Goal: Information Seeking & Learning: Learn about a topic

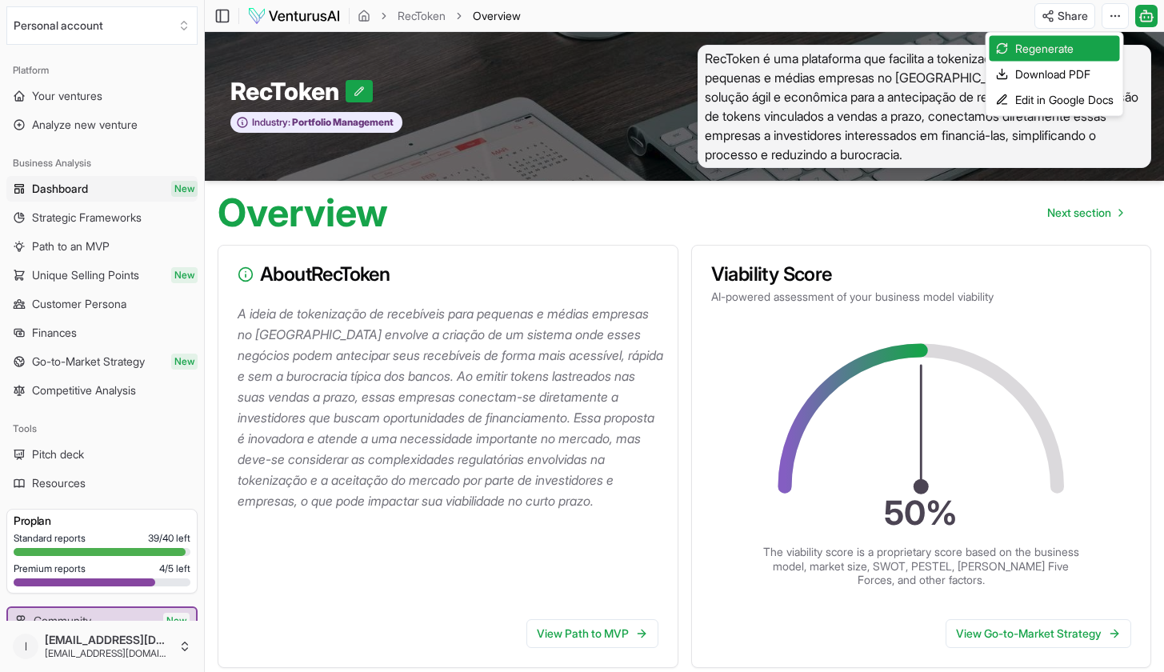
click at [515, 151] on html "We value your privacy We use cookies to enhance your browsing experience, serve…" at bounding box center [582, 336] width 1164 height 672
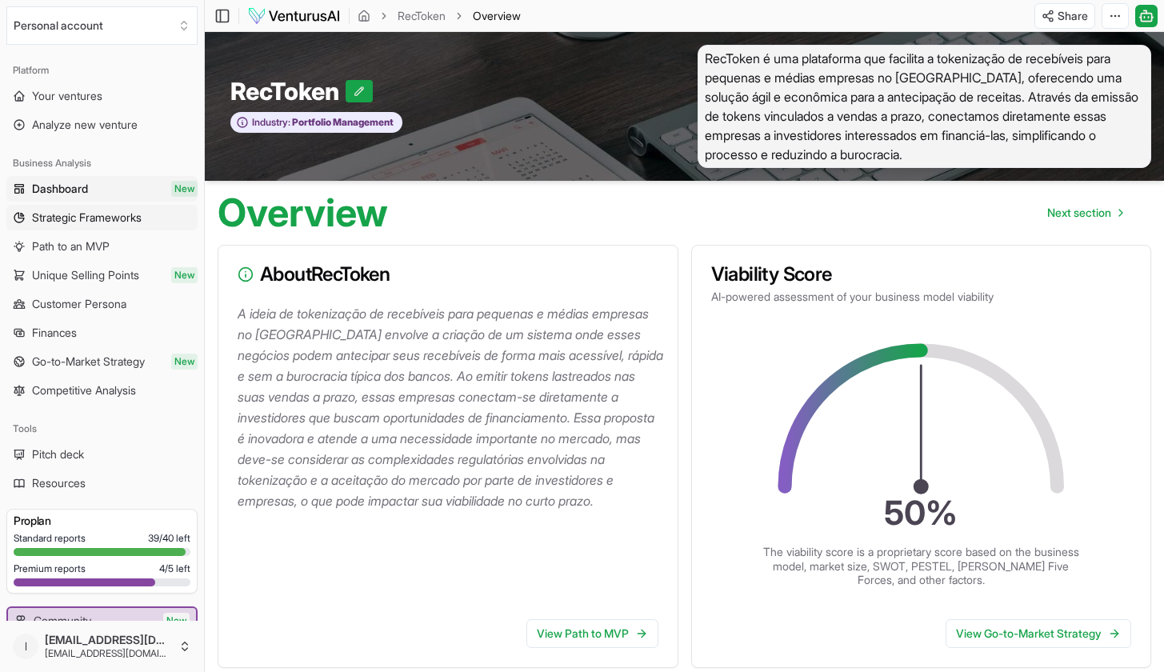
click at [98, 221] on span "Strategic Frameworks" at bounding box center [87, 218] width 110 height 16
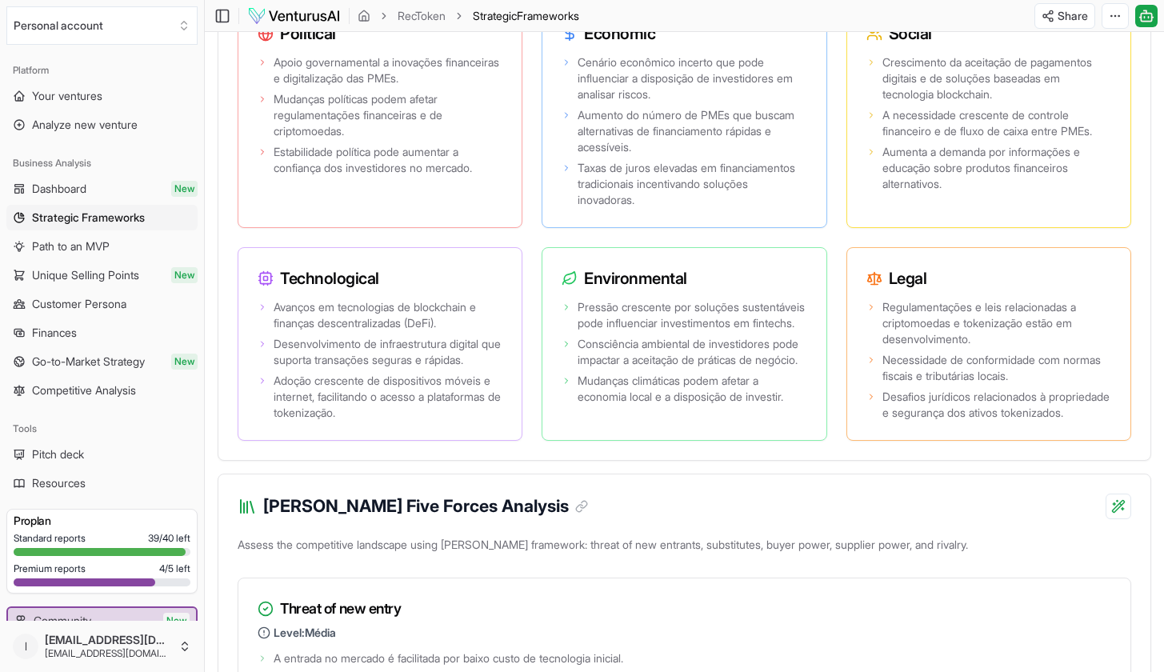
scroll to position [1681, 0]
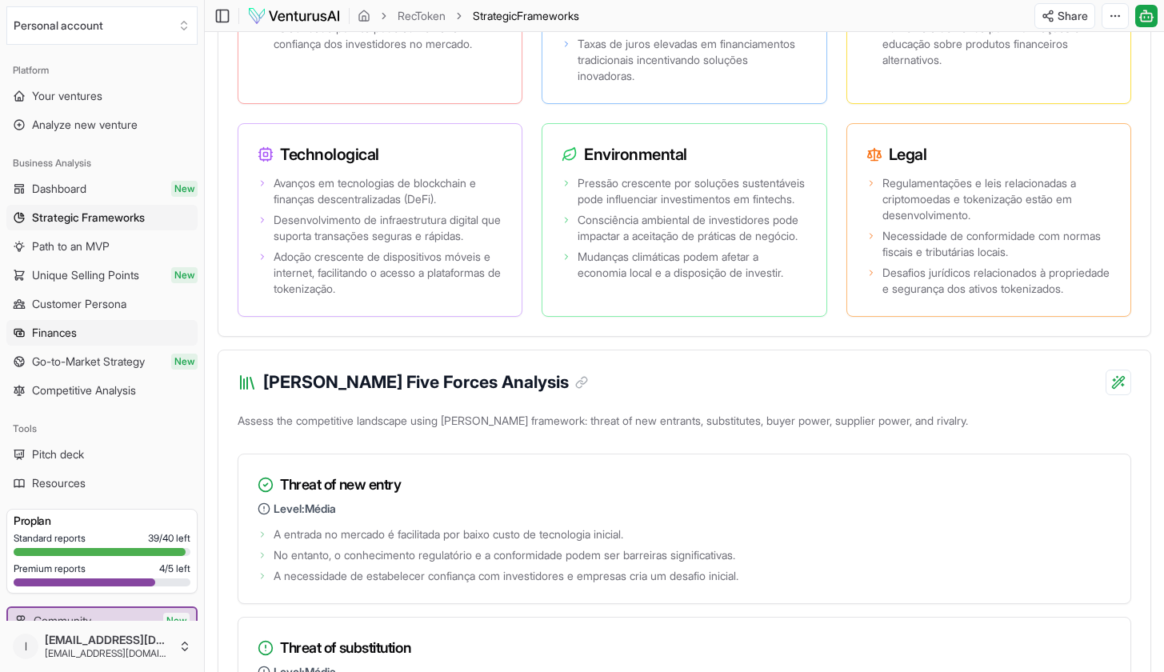
click at [56, 335] on span "Finances" at bounding box center [54, 333] width 45 height 16
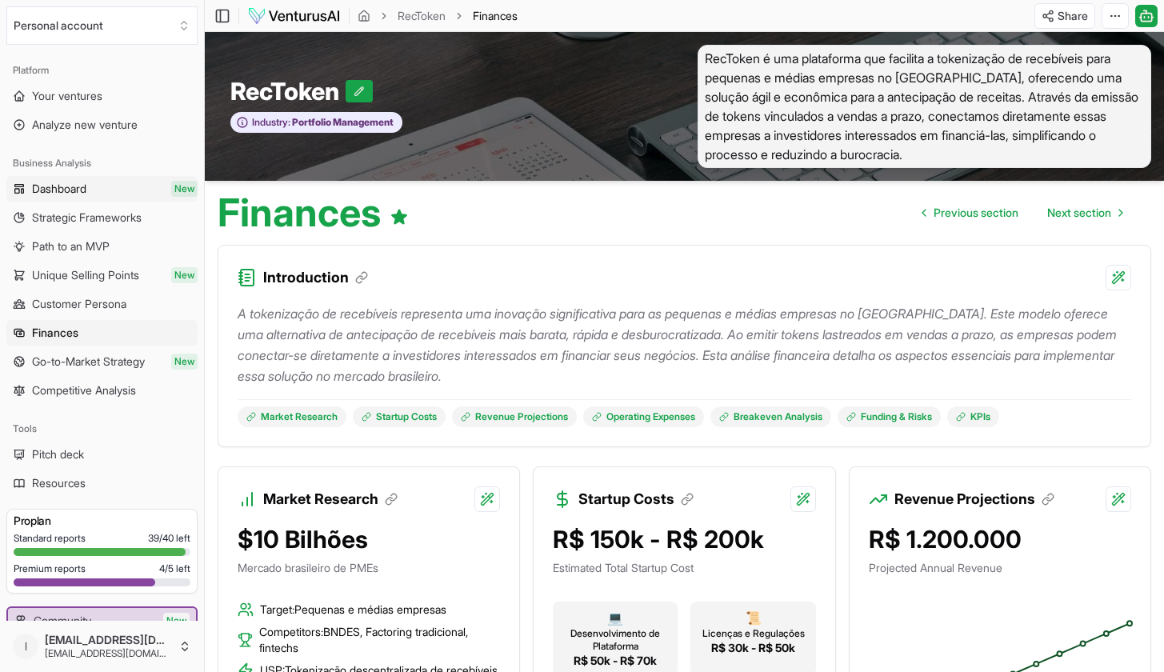
click at [81, 192] on span "Dashboard" at bounding box center [59, 189] width 54 height 16
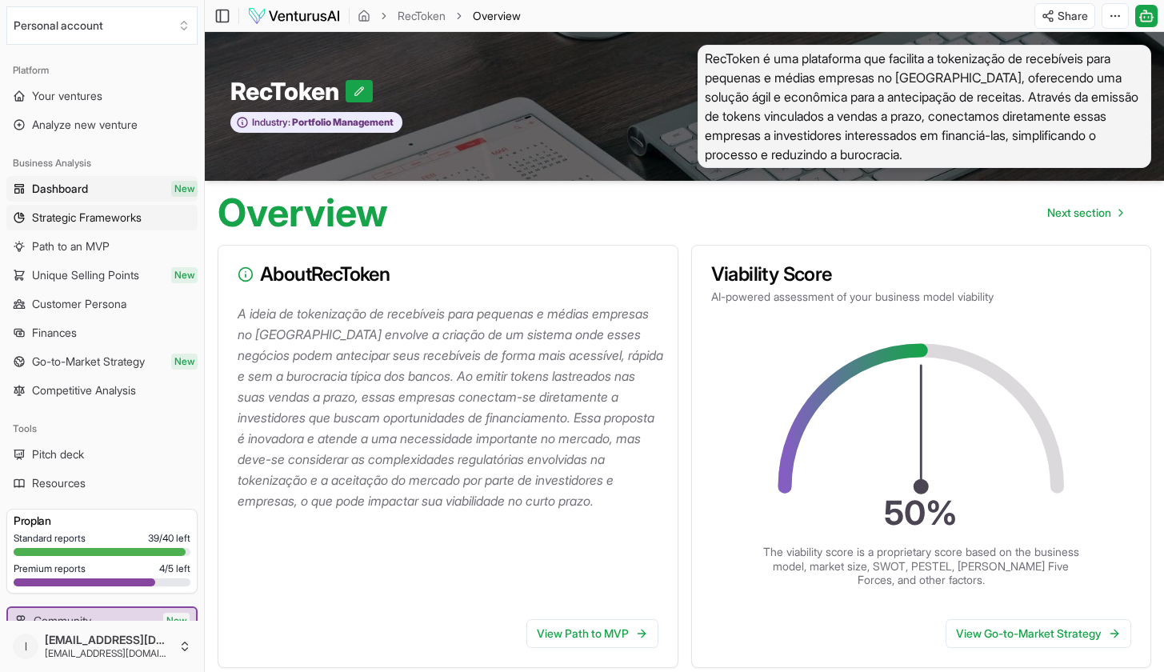
scroll to position [3, 0]
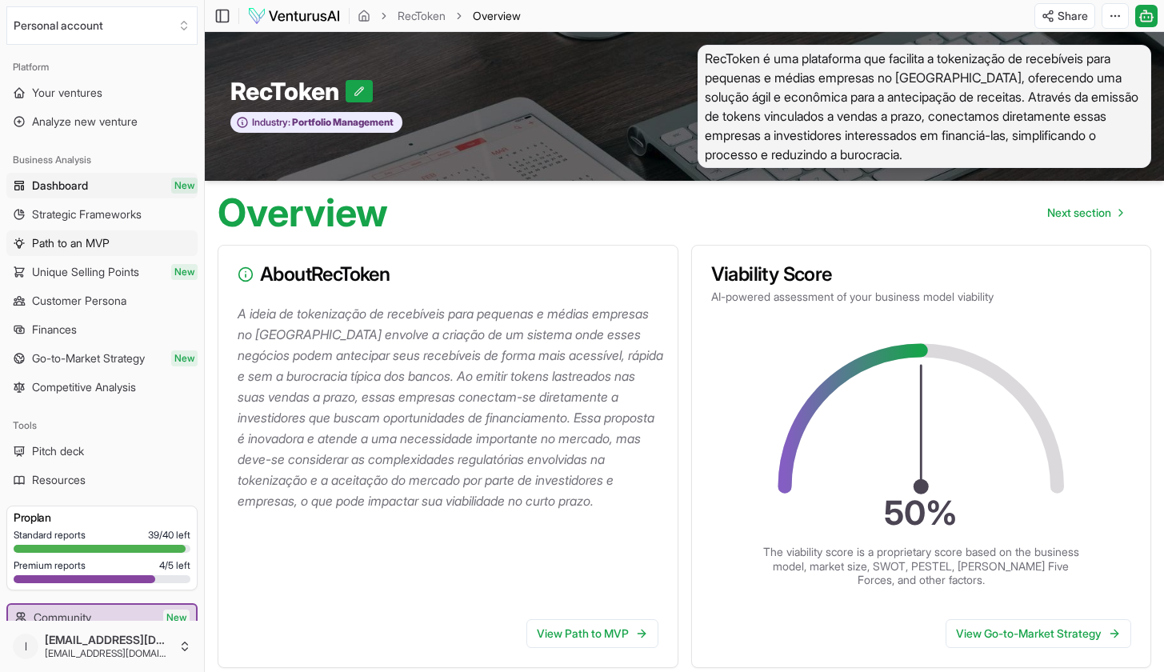
click at [78, 247] on span "Path to an MVP" at bounding box center [71, 243] width 78 height 16
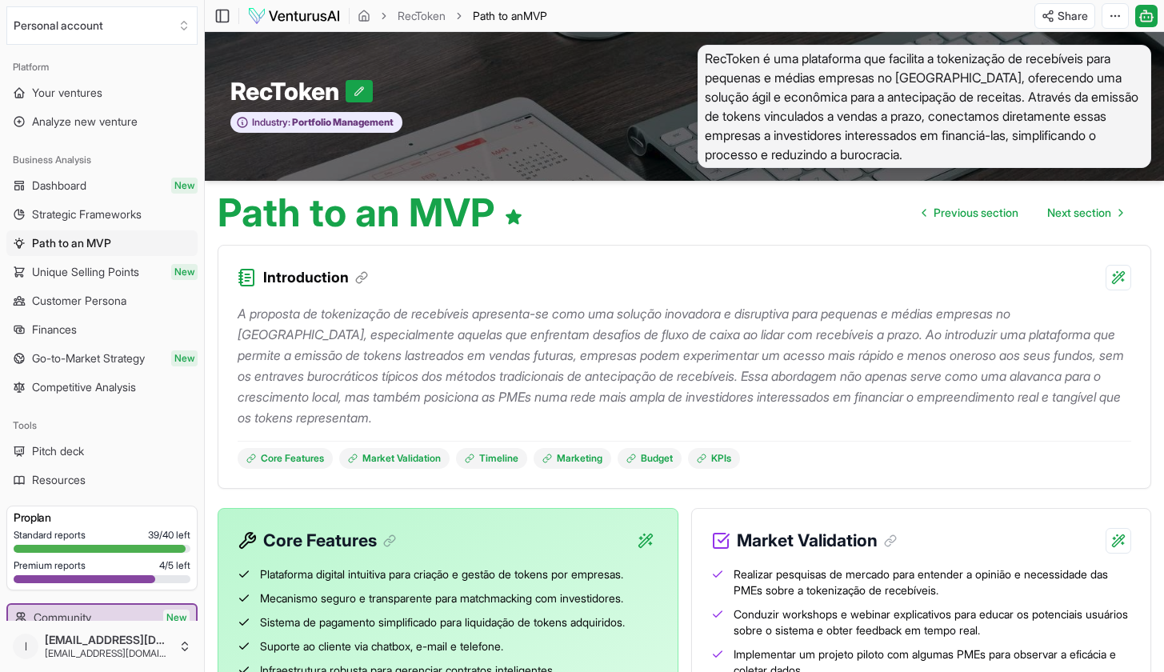
scroll to position [106, 0]
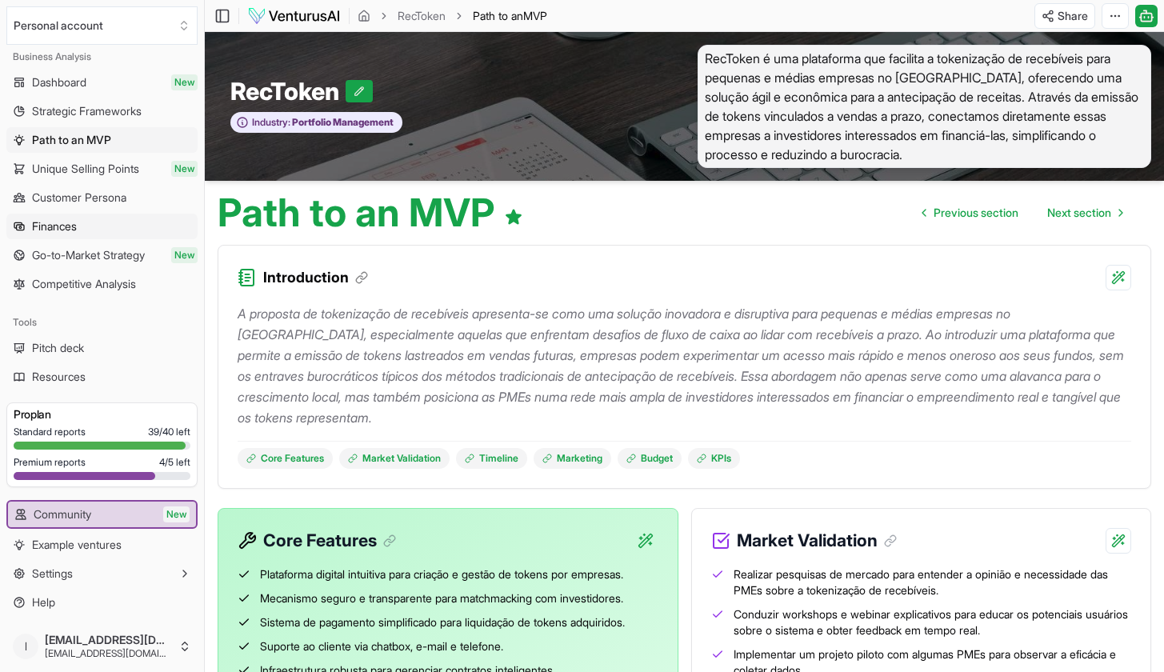
click at [59, 226] on span "Finances" at bounding box center [54, 226] width 45 height 16
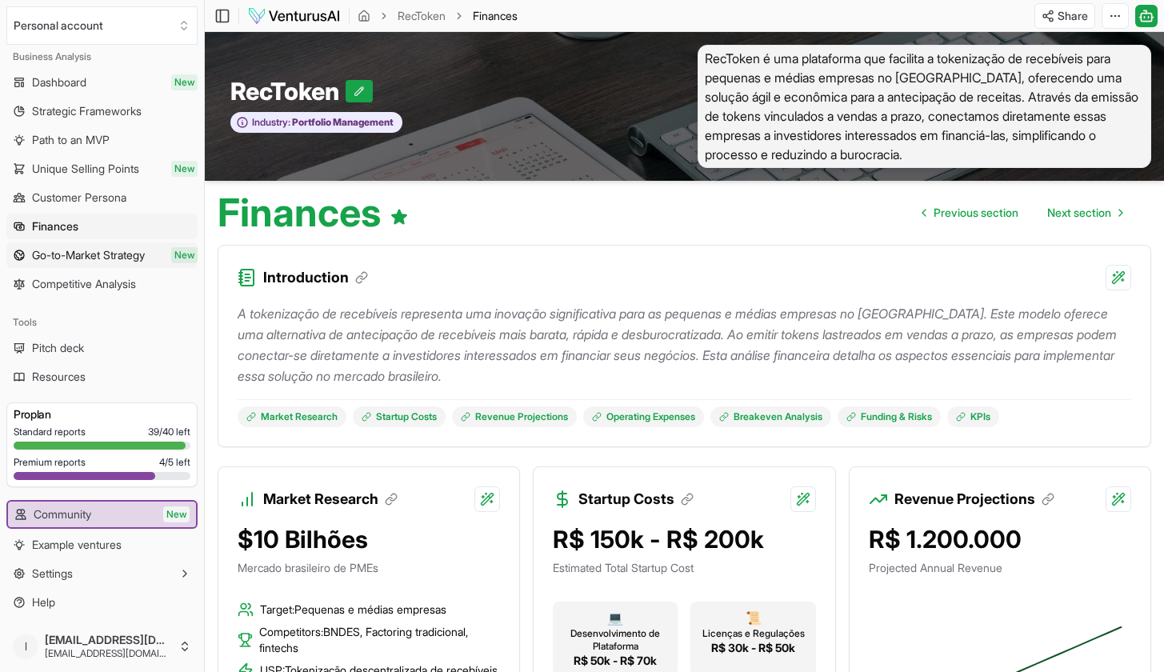
click at [77, 255] on span "Go-to-Market Strategy" at bounding box center [88, 255] width 113 height 16
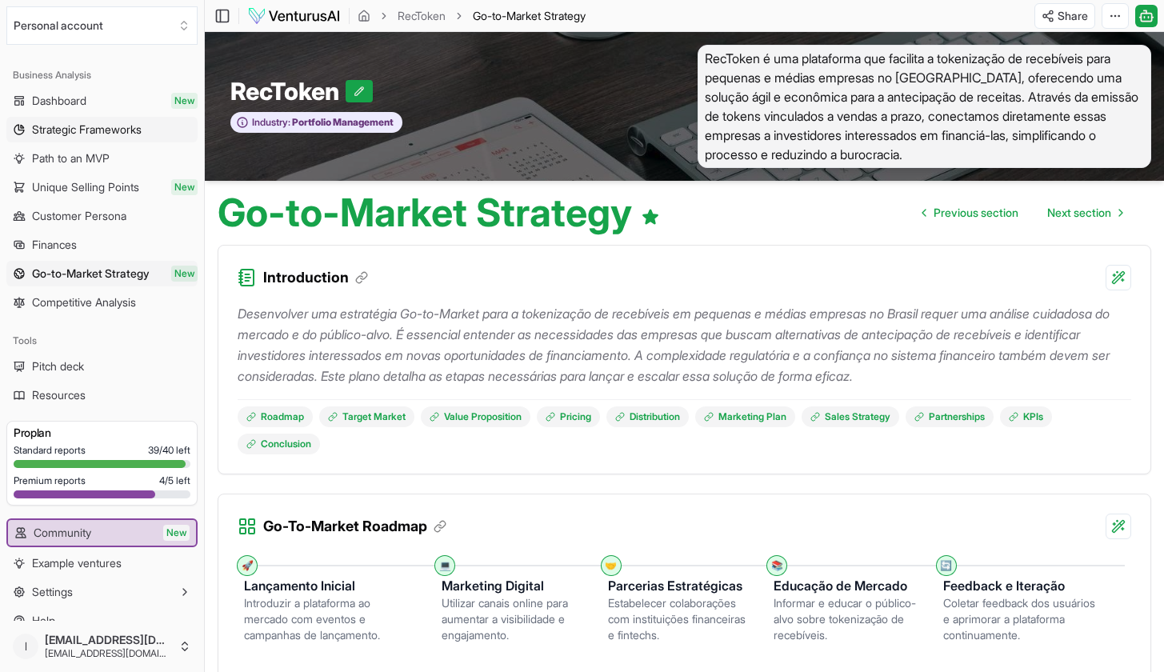
click at [62, 122] on span "Strategic Frameworks" at bounding box center [87, 130] width 110 height 16
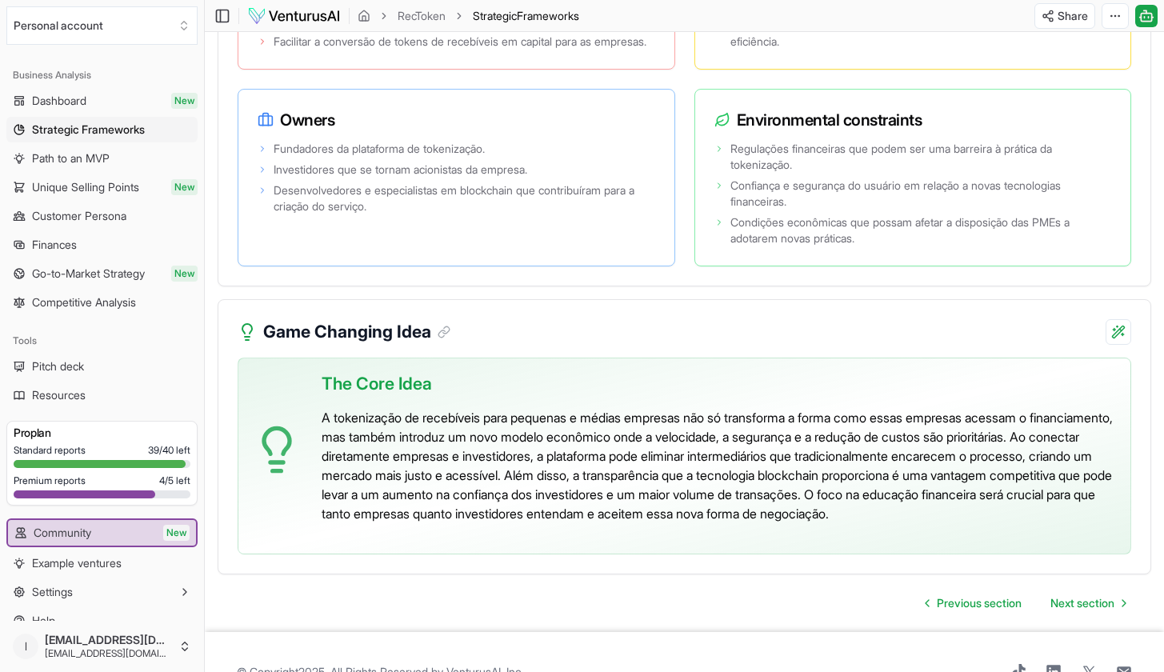
scroll to position [3420, 0]
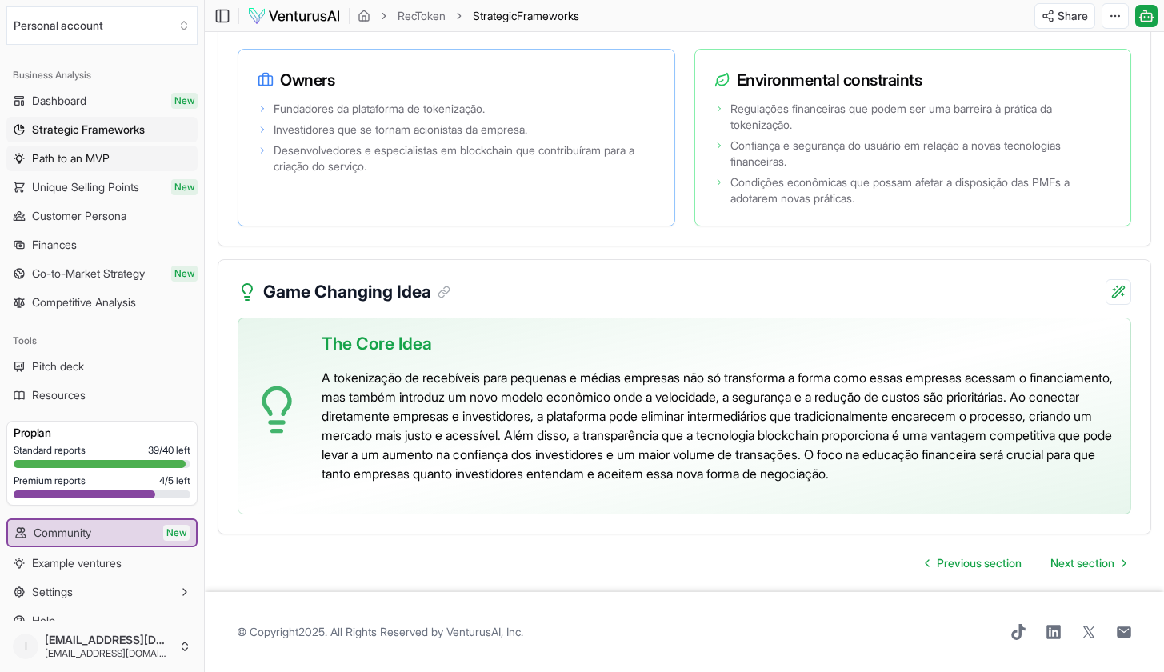
click at [64, 149] on link "Path to an MVP" at bounding box center [101, 159] width 191 height 26
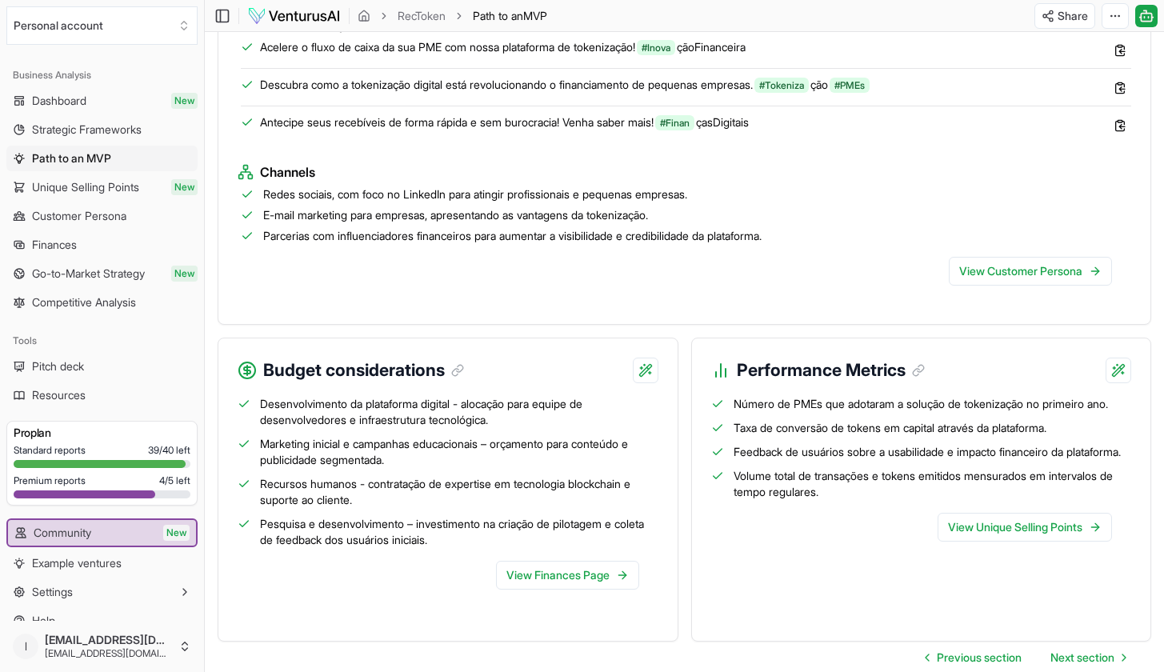
scroll to position [1729, 0]
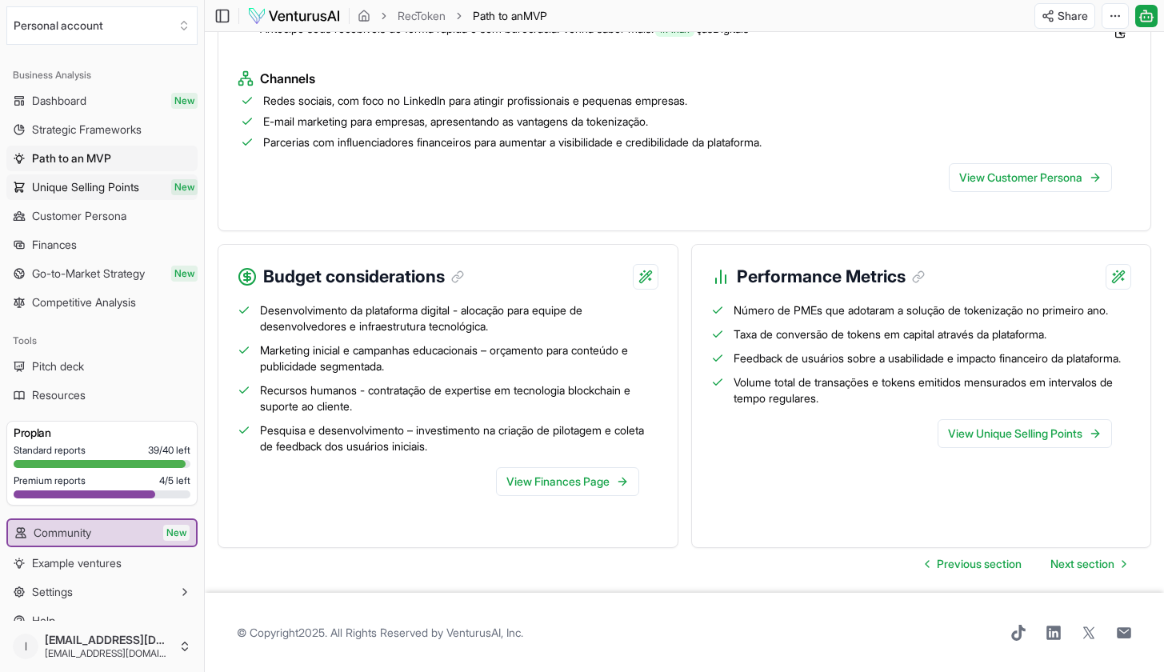
click at [78, 182] on span "Unique Selling Points" at bounding box center [85, 187] width 107 height 16
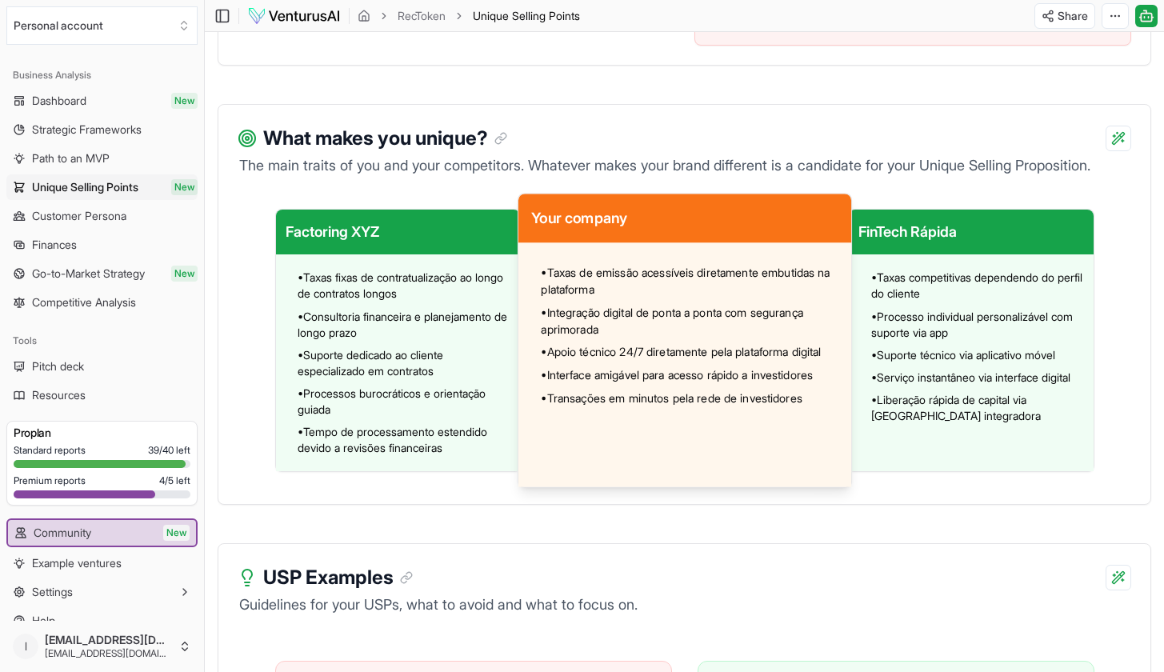
scroll to position [1166, 0]
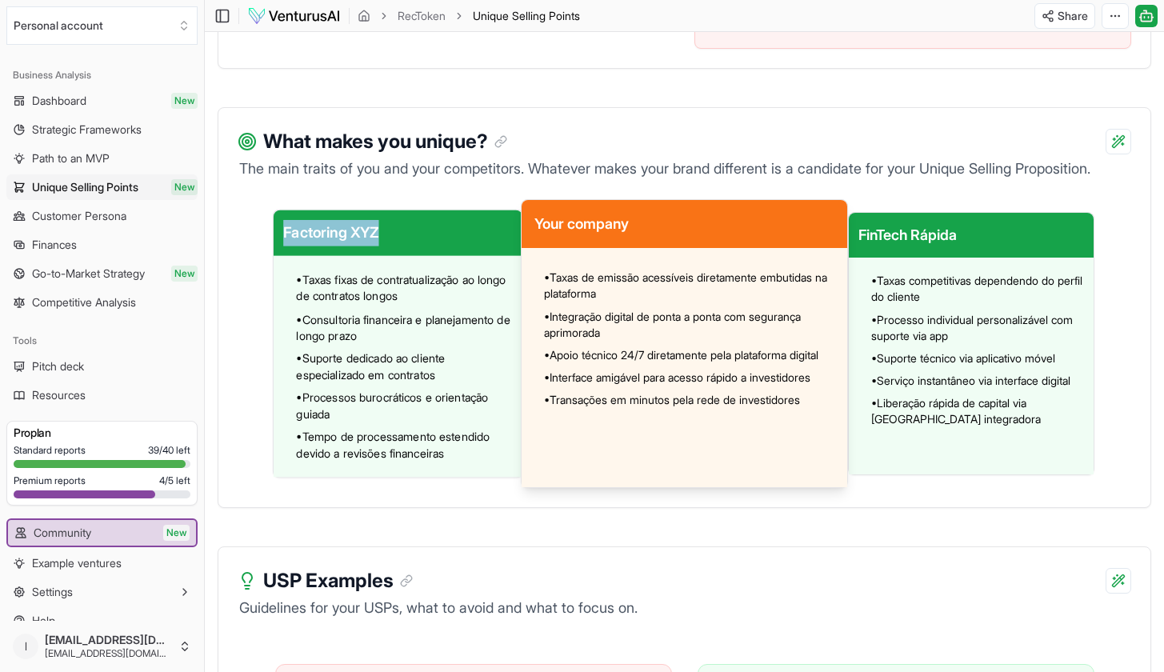
drag, startPoint x: 282, startPoint y: 232, endPoint x: 389, endPoint y: 234, distance: 106.4
click at [389, 234] on div "Factoring XYZ" at bounding box center [397, 233] width 249 height 46
copy div "Factoring XYZ"
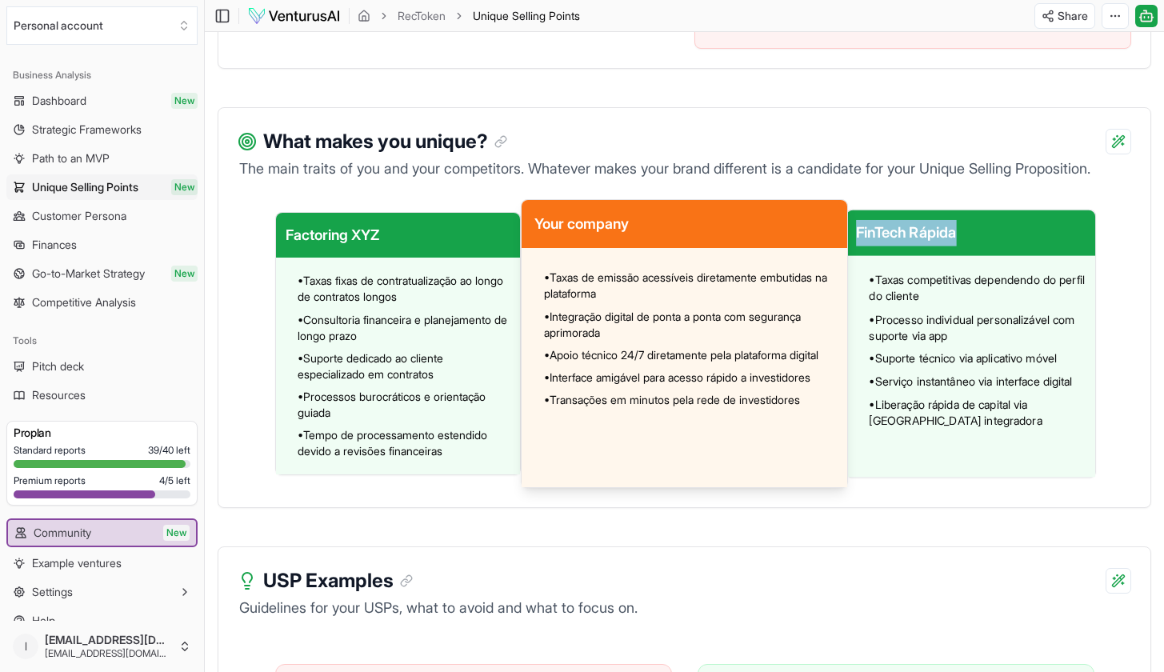
drag, startPoint x: 858, startPoint y: 231, endPoint x: 962, endPoint y: 234, distance: 104.0
click at [962, 234] on div "FinTech Rápida" at bounding box center [970, 233] width 249 height 46
copy div "FinTech Rápida"
